Goal: Communication & Community: Answer question/provide support

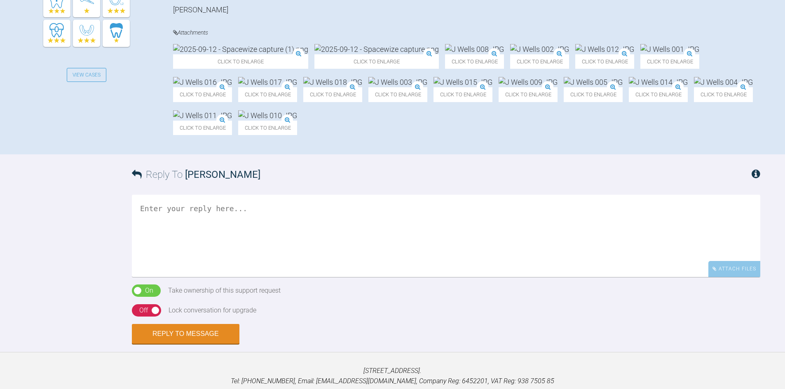
scroll to position [453, 0]
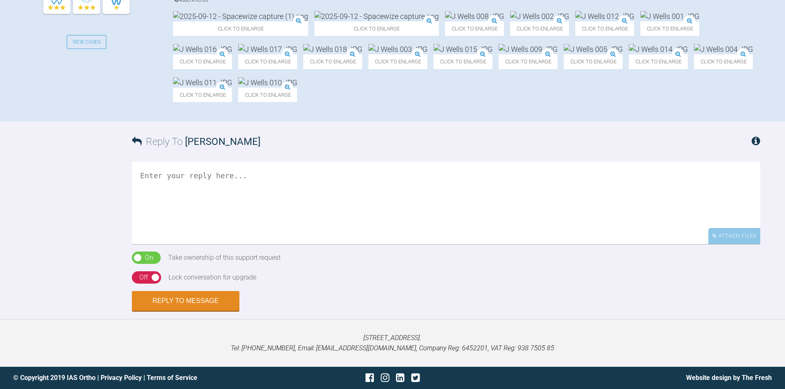
click at [242, 244] on textarea at bounding box center [446, 203] width 628 height 82
click at [264, 244] on textarea "TYhis should be OK for Fixed [PERSON_NAME]...." at bounding box center [446, 203] width 628 height 82
click at [147, 244] on textarea "TYhis should be OK for Fixed [PERSON_NAME]...." at bounding box center [446, 203] width 628 height 82
click at [309, 244] on textarea "This should be OK for Fixed [PERSON_NAME]...." at bounding box center [446, 203] width 628 height 82
type textarea "This should be OK for Fixed [PERSON_NAME].... Do you want to take this AW?"
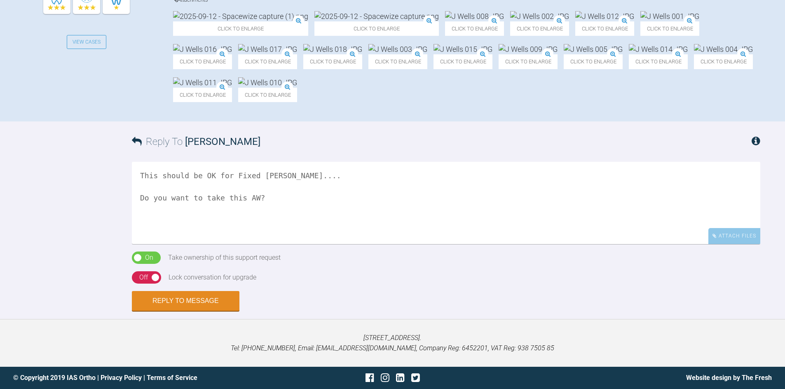
click at [138, 284] on div "On Off" at bounding box center [146, 277] width 29 height 12
click at [196, 304] on button "Reply to Message" at bounding box center [186, 302] width 108 height 20
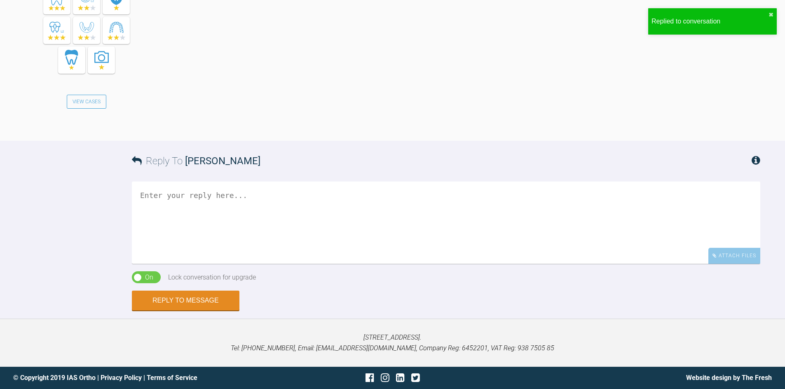
scroll to position [837, 0]
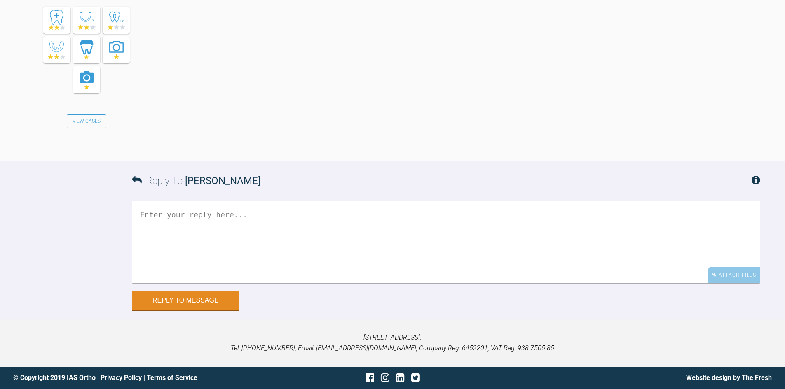
scroll to position [6992, 0]
click at [248, 263] on textarea at bounding box center [446, 242] width 628 height 82
type textarea "You are alright Rebs..."
click at [171, 311] on button "Reply to Message" at bounding box center [186, 302] width 108 height 20
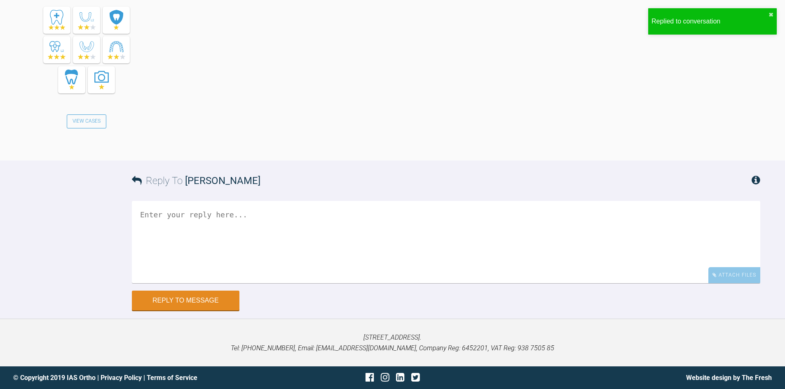
scroll to position [7338, 0]
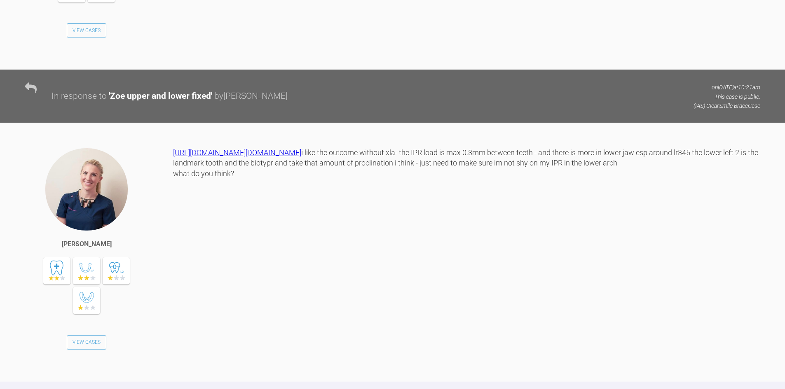
scroll to position [973, 0]
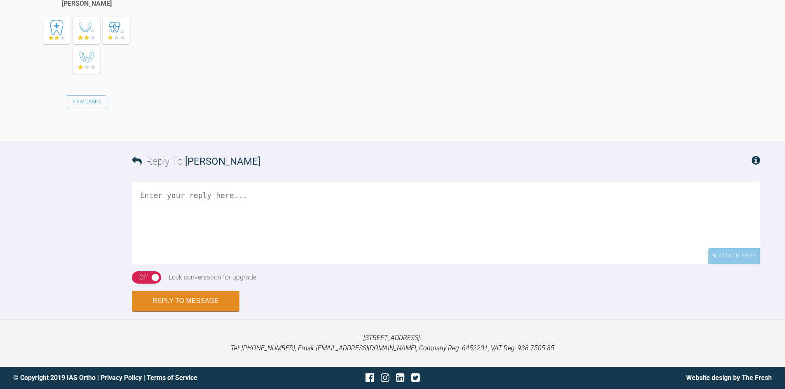
click at [226, 264] on textarea at bounding box center [446, 223] width 628 height 82
click at [292, 264] on textarea "Should be fine - you need to be assertiive with the IPR right from day 1" at bounding box center [446, 223] width 628 height 82
click at [445, 264] on textarea "Should be fine - you need to be assertive with the IPR right from day 1" at bounding box center [446, 223] width 628 height 82
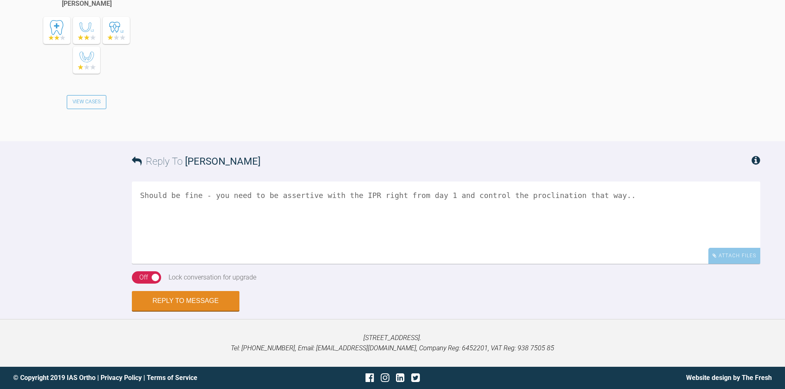
type textarea "Should be fine - you need to be assertive with the IPR right from day 1 and con…"
click at [136, 284] on div "On Off" at bounding box center [146, 277] width 29 height 12
click at [173, 312] on button "Reply to Message" at bounding box center [186, 302] width 108 height 20
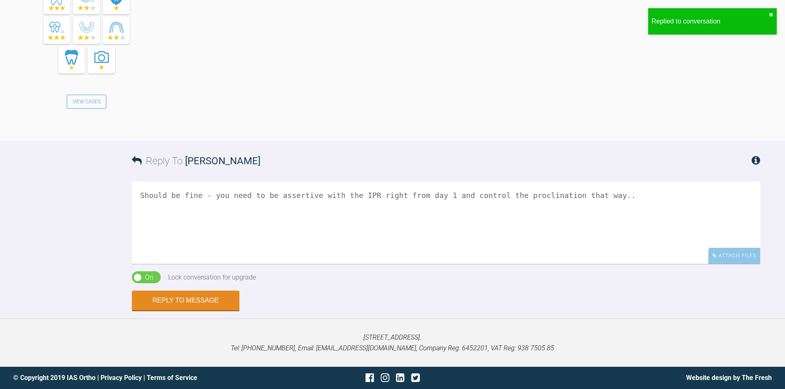
scroll to position [1475, 0]
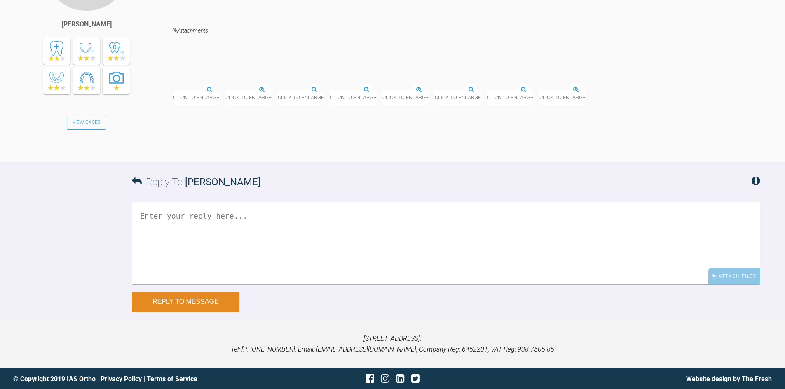
scroll to position [2860, 0]
